Goal: Transaction & Acquisition: Purchase product/service

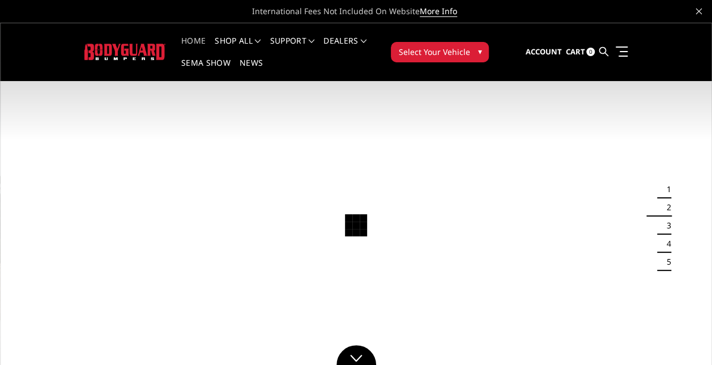
click at [478, 51] on span "▾" at bounding box center [480, 51] width 4 height 12
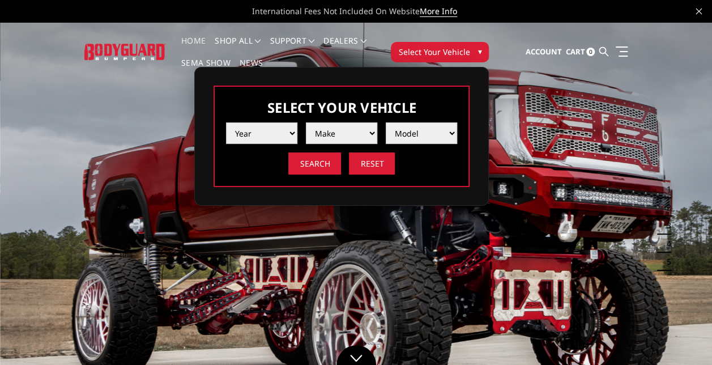
click at [252, 142] on select "Year [DATE] 2024 2023 2022 2021 2020 2019 2018 2017 2016 2015 2014 2013 2012 20…" at bounding box center [261, 133] width 71 height 22
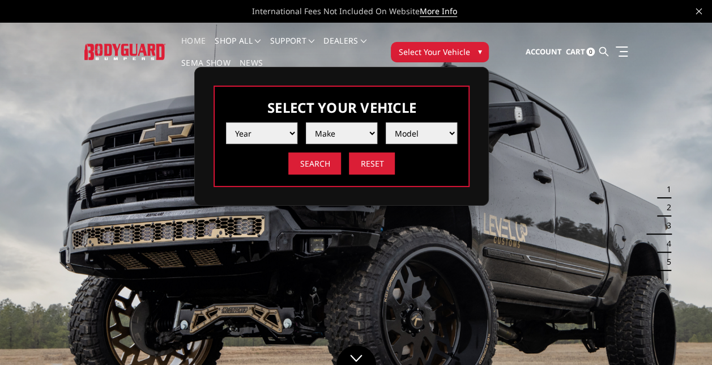
select select "yr_2025"
click at [226, 122] on select "Year [DATE] 2024 2023 2022 2021 2020 2019 2018 2017 2016 2015 2014 2013 2012 20…" at bounding box center [261, 133] width 71 height 22
click at [337, 130] on select "Make Chevrolet Ford GMC Ram Toyota" at bounding box center [341, 133] width 71 height 22
select select "mk_ford"
click at [306, 122] on select "Make Chevrolet Ford GMC Ram Toyota" at bounding box center [341, 133] width 71 height 22
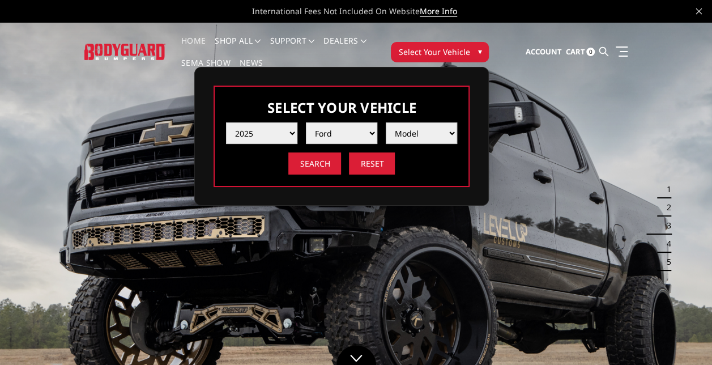
click at [402, 136] on select "Model F150 F150 Raptor F250 / F350 F450 F550" at bounding box center [421, 133] width 71 height 22
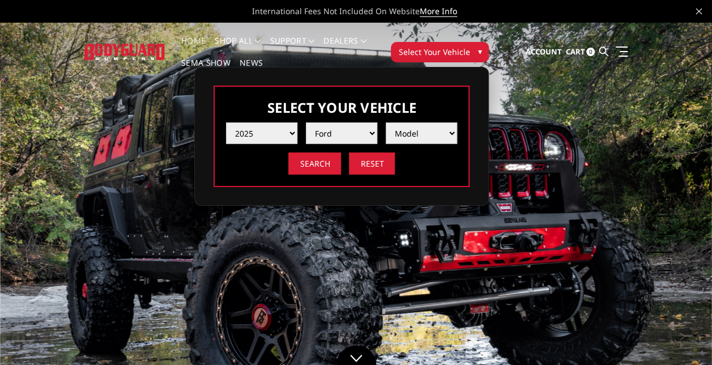
select select "md_f550"
click at [386, 122] on select "Model F150 F150 Raptor F250 / F350 F450 F550" at bounding box center [421, 133] width 71 height 22
click at [333, 162] on input "Search" at bounding box center [314, 163] width 53 height 22
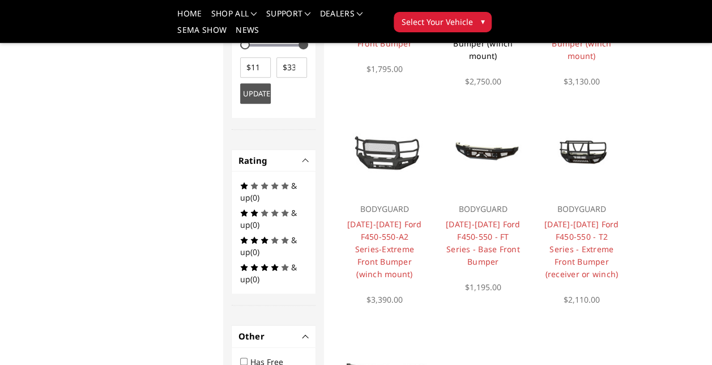
scroll to position [567, 0]
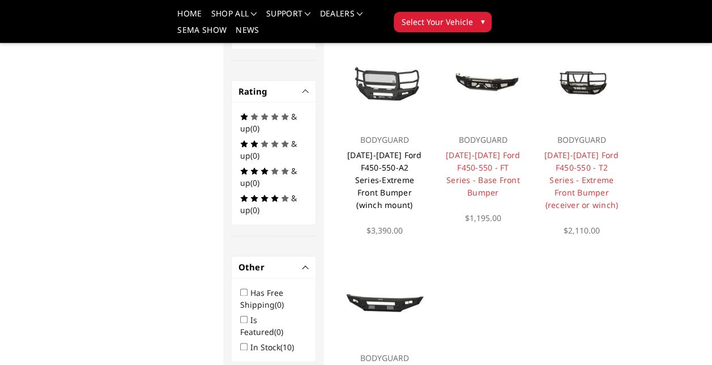
click at [401, 189] on link "2023-2025 Ford F450-550-A2 Series-Extreme Front Bumper (winch mount)" at bounding box center [384, 180] width 75 height 61
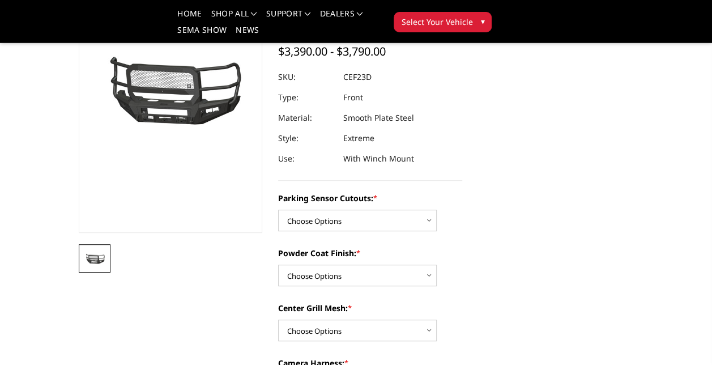
scroll to position [170, 0]
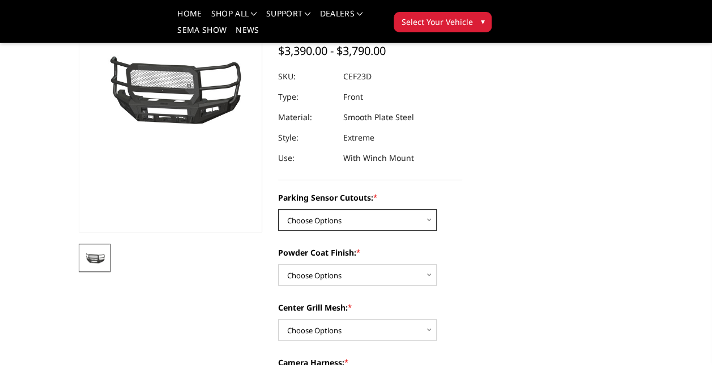
click at [408, 224] on select "Choose Options No-Without Parking Sensor Cutouts Yes-With Parking Sensor Cutouts" at bounding box center [357, 220] width 159 height 22
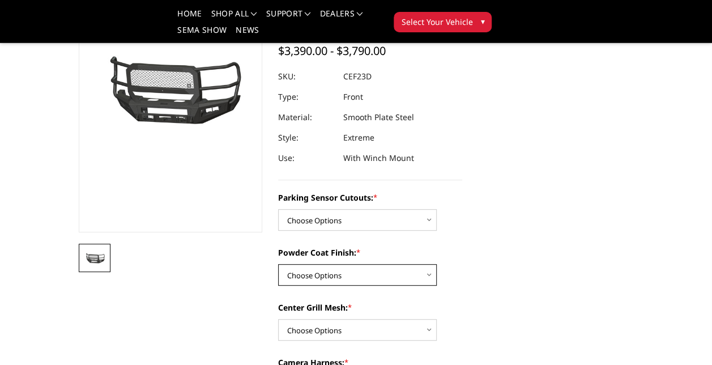
click at [410, 271] on select "Choose Options Bare Metal Textured Black Powder Coat" at bounding box center [357, 275] width 159 height 22
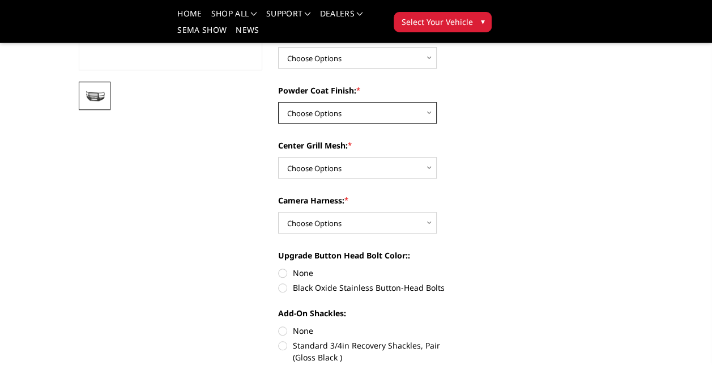
scroll to position [340, 0]
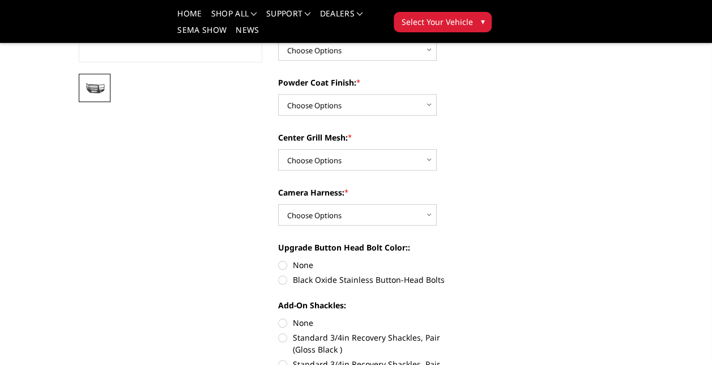
click at [376, 148] on div "Center Grill Mesh: * Choose Options With Center Grill Mesh Without Center Grill…" at bounding box center [370, 150] width 184 height 39
click at [378, 114] on select "Choose Options Bare Metal Textured Black Powder Coat" at bounding box center [357, 105] width 159 height 22
click at [378, 112] on select "Choose Options Bare Metal Textured Black Powder Coat" at bounding box center [357, 105] width 159 height 22
click at [368, 164] on select "Choose Options With Center Grill Mesh Without Center Grill Mesh" at bounding box center [357, 160] width 159 height 22
click at [408, 159] on select "Choose Options With Center Grill Mesh Without Center Grill Mesh" at bounding box center [357, 160] width 159 height 22
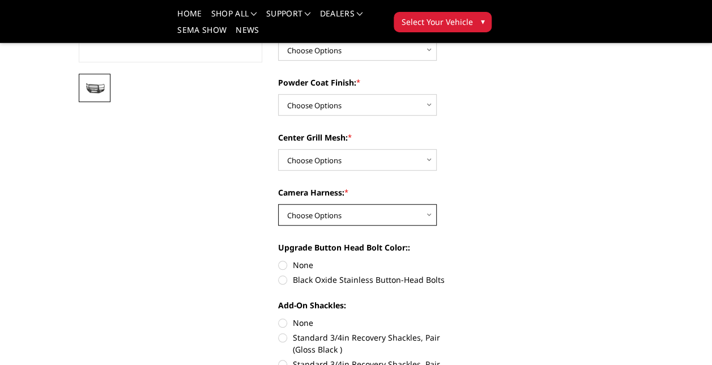
click at [381, 215] on select "Choose Options WITH Camera Harness WITHOUT Camera Harness" at bounding box center [357, 215] width 159 height 22
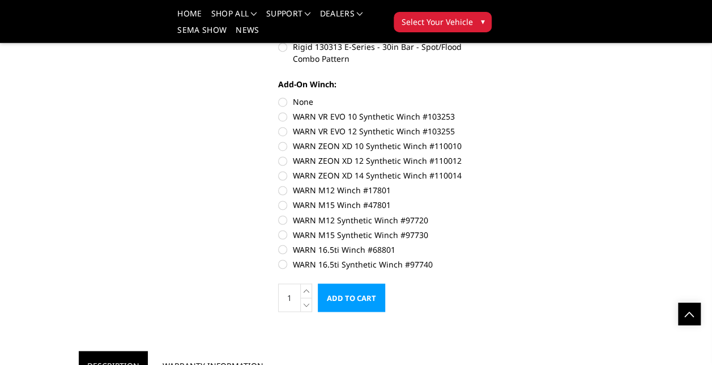
scroll to position [793, 0]
